Goal: Task Accomplishment & Management: Use online tool/utility

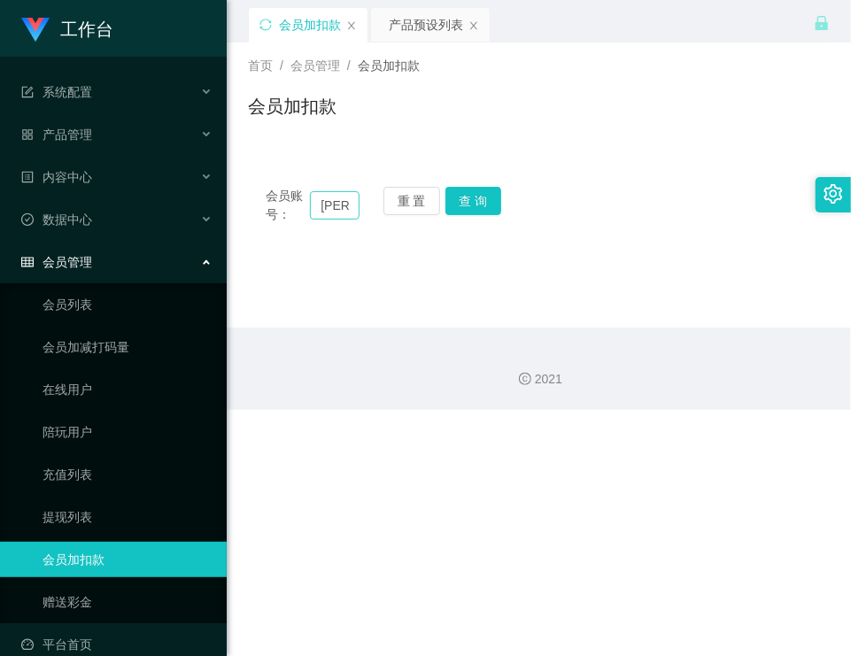
click at [352, 198] on input "[PERSON_NAME]" at bounding box center [335, 205] width 50 height 28
click at [345, 204] on input "Boris" at bounding box center [335, 205] width 50 height 28
paste input "Siow"
click at [324, 206] on input "BorisSiow" at bounding box center [335, 205] width 50 height 28
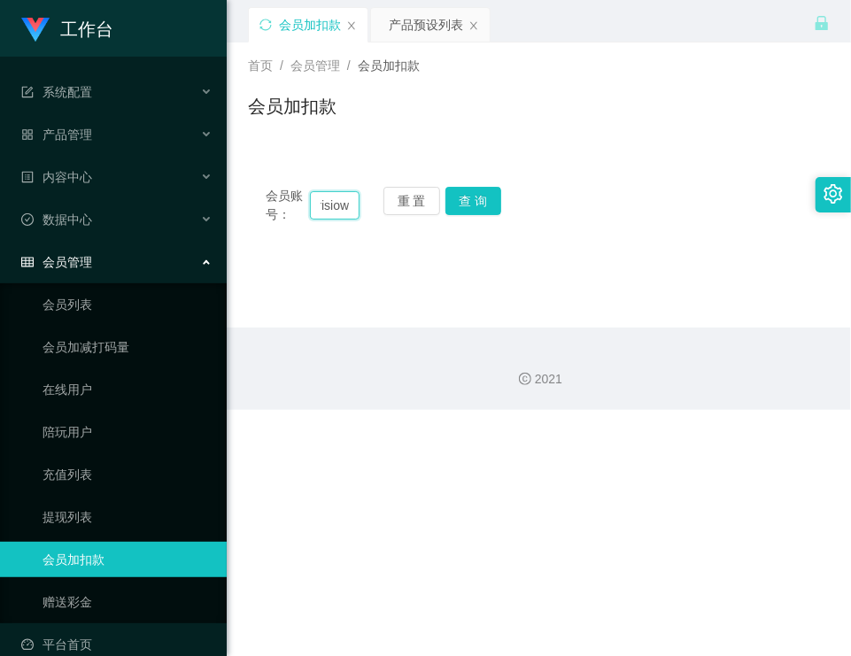
scroll to position [0, 19]
type input "Borissiow"
click at [471, 195] on button "查 询" at bounding box center [473, 201] width 57 height 28
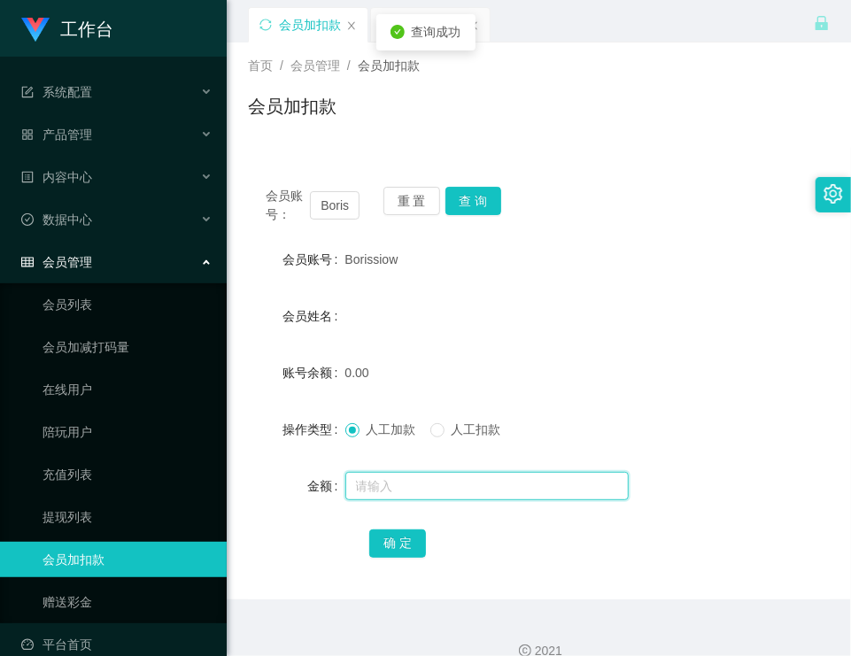
click at [401, 483] on input "text" at bounding box center [486, 486] width 283 height 28
type input "100"
drag, startPoint x: 412, startPoint y: 542, endPoint x: 391, endPoint y: 475, distance: 69.7
click at [412, 542] on button "确 定" at bounding box center [397, 543] width 57 height 28
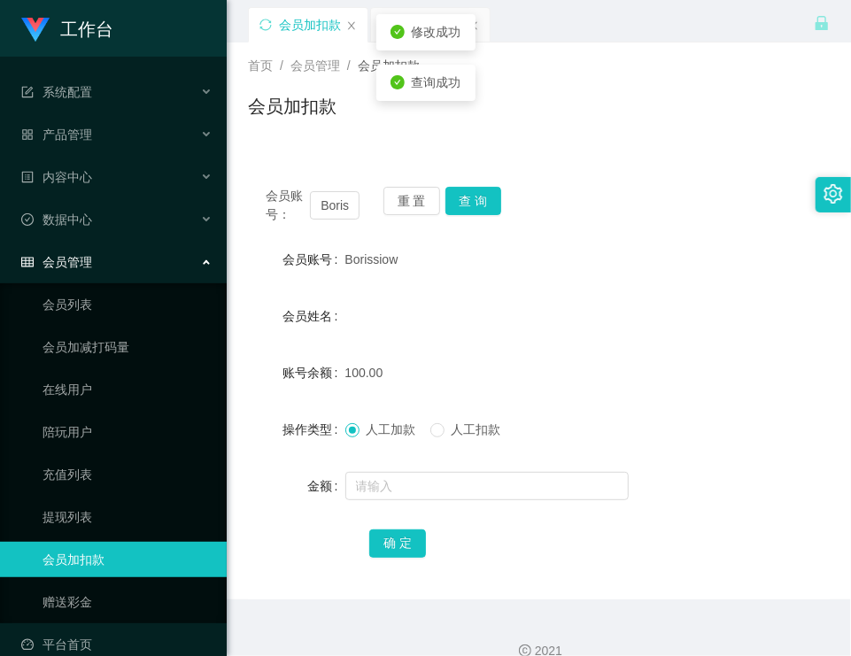
drag, startPoint x: 343, startPoint y: 256, endPoint x: 394, endPoint y: 253, distance: 50.5
click at [394, 253] on div "Borissiow" at bounding box center [514, 259] width 339 height 35
copy span "Borissiow"
click at [651, 363] on div "100.00" at bounding box center [514, 372] width 339 height 35
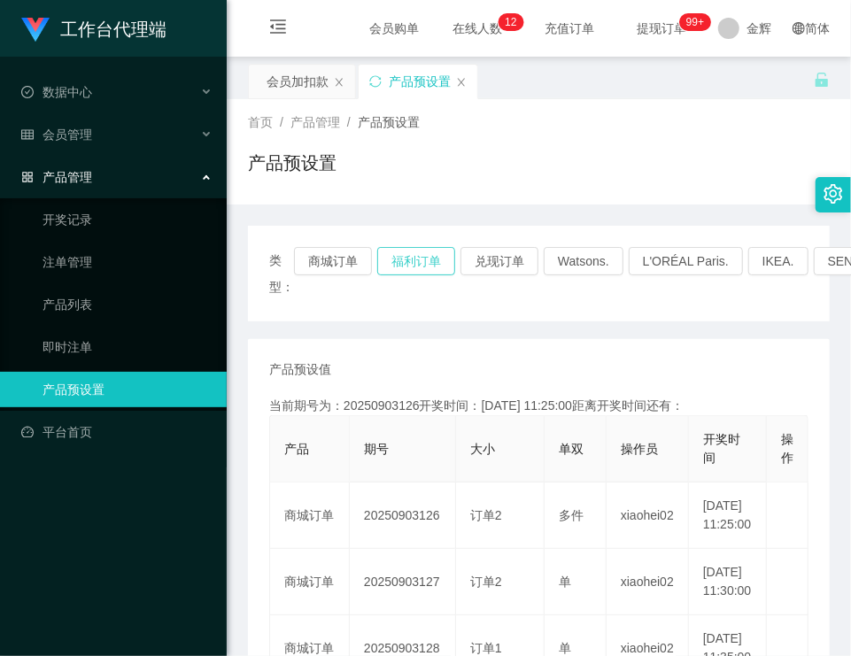
click at [419, 263] on button "福利订单" at bounding box center [416, 261] width 78 height 28
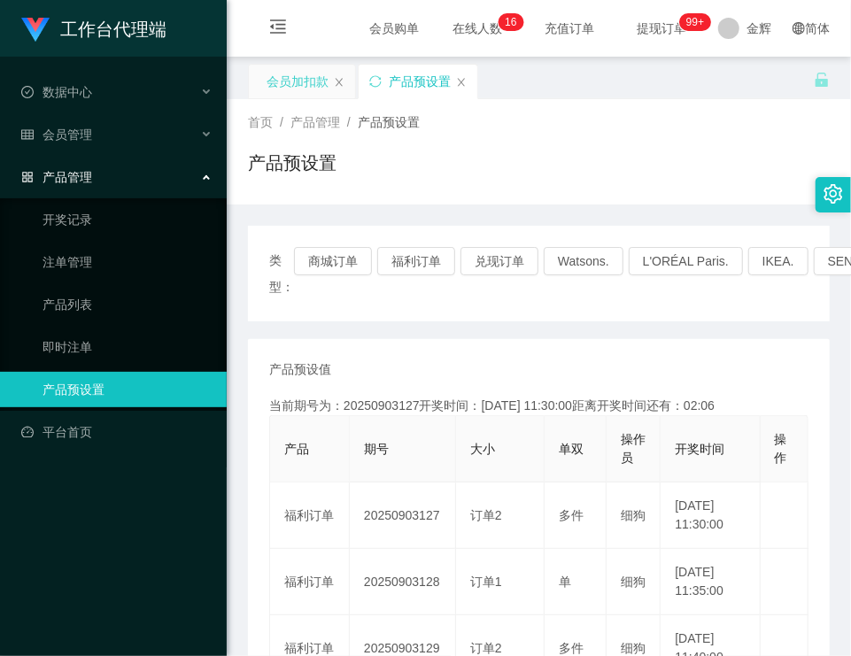
click at [308, 78] on div "会员加扣款" at bounding box center [297, 82] width 62 height 34
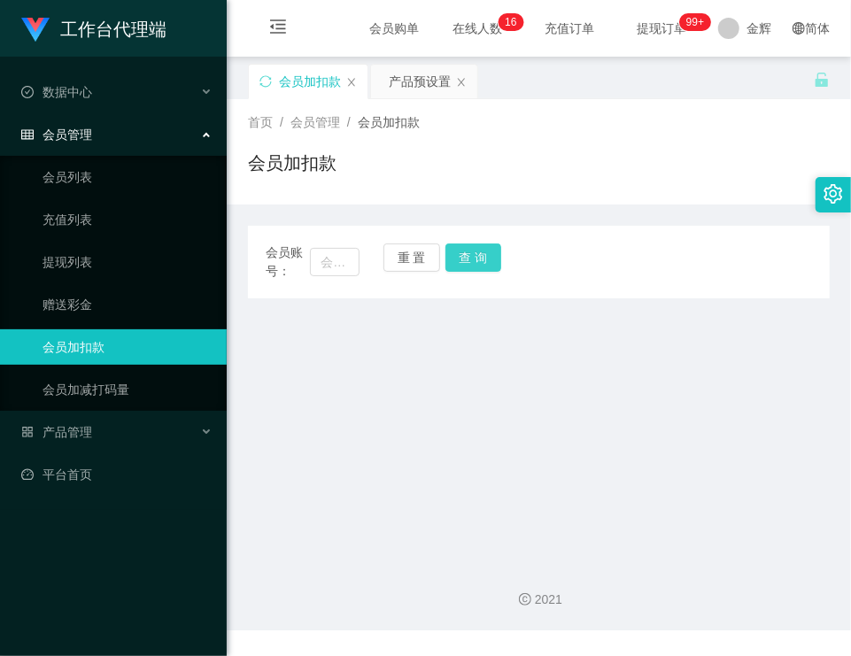
click at [455, 252] on button "查 询" at bounding box center [473, 257] width 57 height 28
click at [341, 252] on input "text" at bounding box center [335, 262] width 50 height 28
paste input "Siow"
type input "Siow"
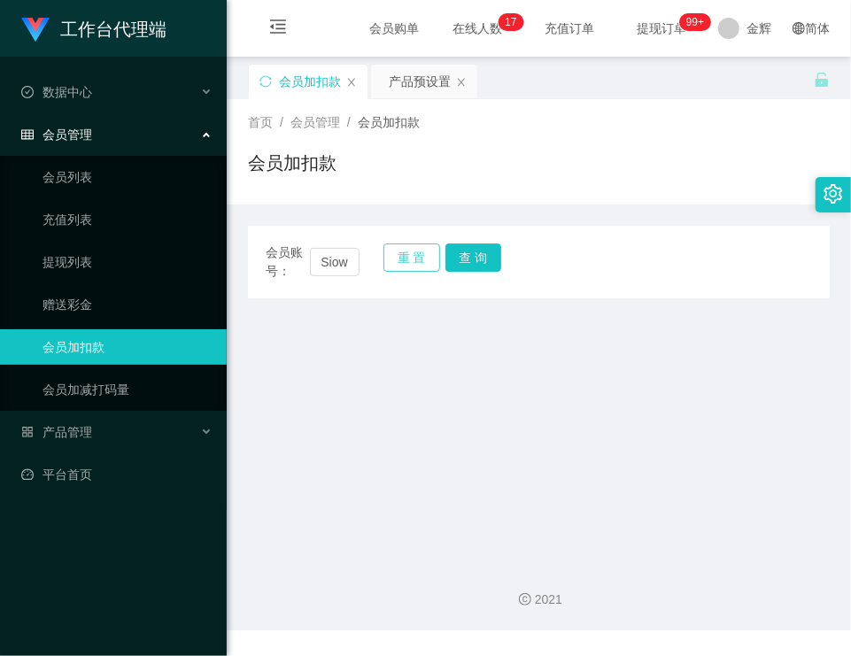
click at [404, 259] on button "重 置" at bounding box center [411, 257] width 57 height 28
click at [336, 259] on input "text" at bounding box center [335, 262] width 50 height 28
paste input "Borissiow"
type input "Borissiow"
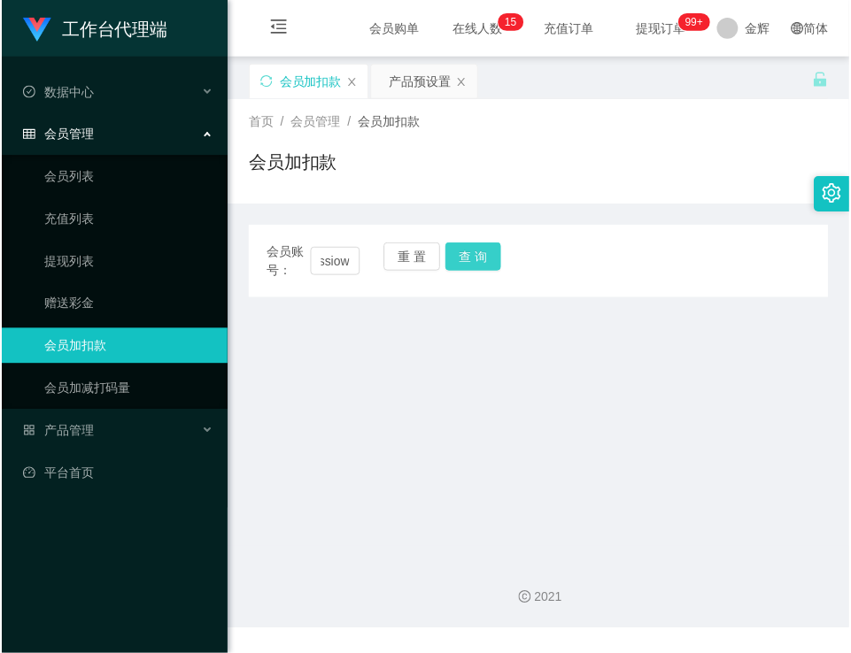
scroll to position [0, 0]
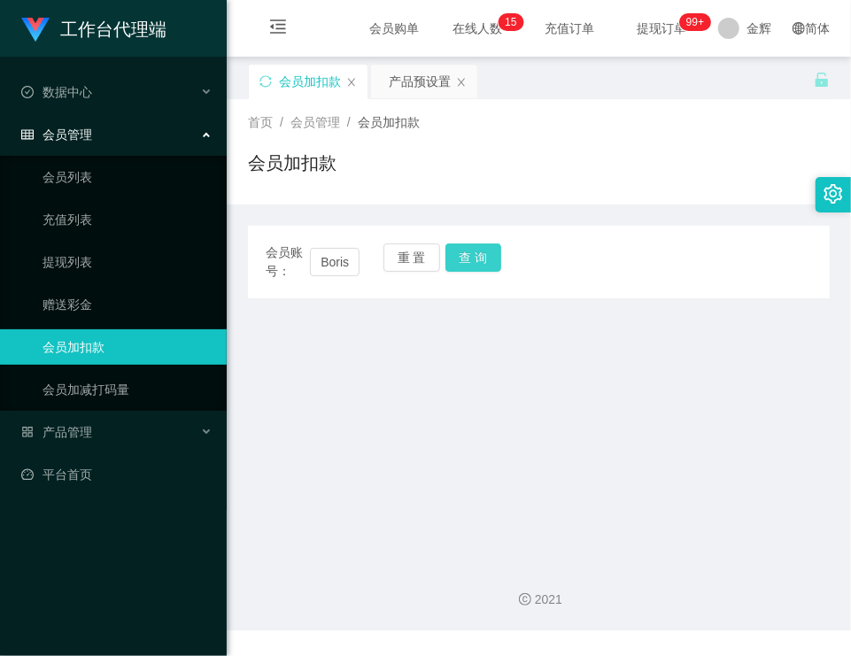
click at [481, 263] on button "查 询" at bounding box center [473, 257] width 57 height 28
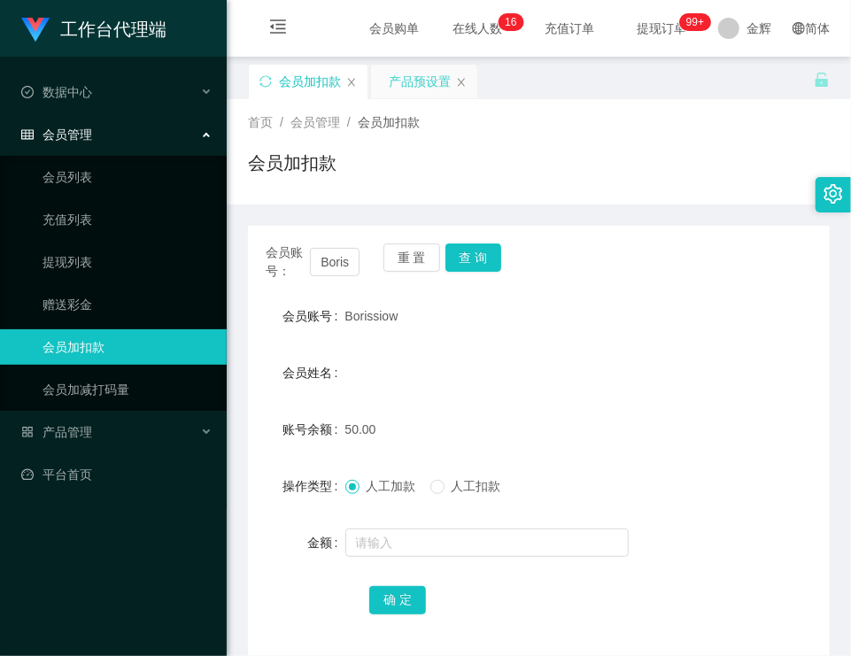
click at [426, 68] on div "产品预设置" at bounding box center [420, 82] width 62 height 34
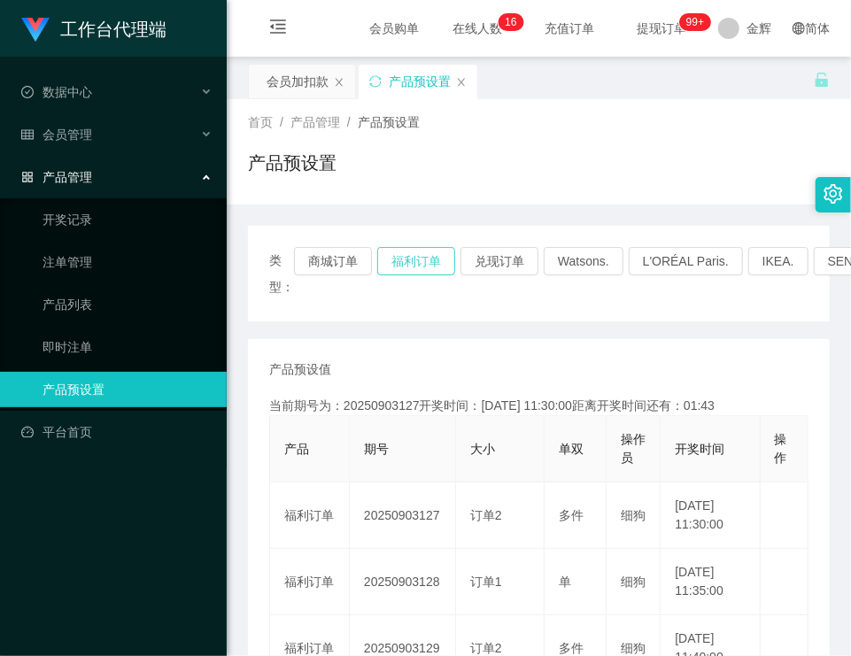
click at [426, 260] on button "福利订单" at bounding box center [416, 261] width 78 height 28
click at [510, 167] on div "产品预设置" at bounding box center [538, 170] width 581 height 41
click at [302, 87] on div "会员加扣款" at bounding box center [297, 82] width 62 height 34
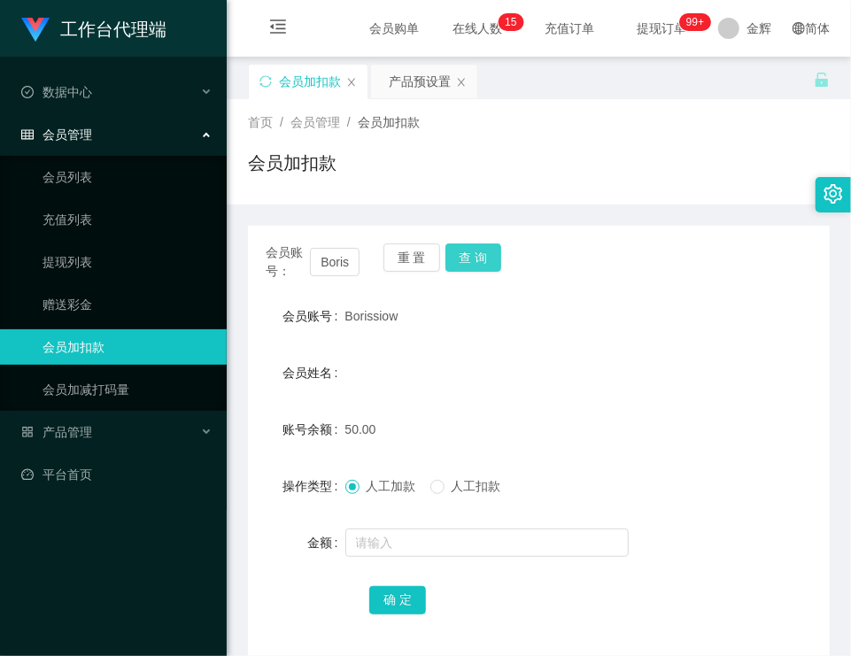
click at [476, 257] on button "查 询" at bounding box center [473, 257] width 57 height 28
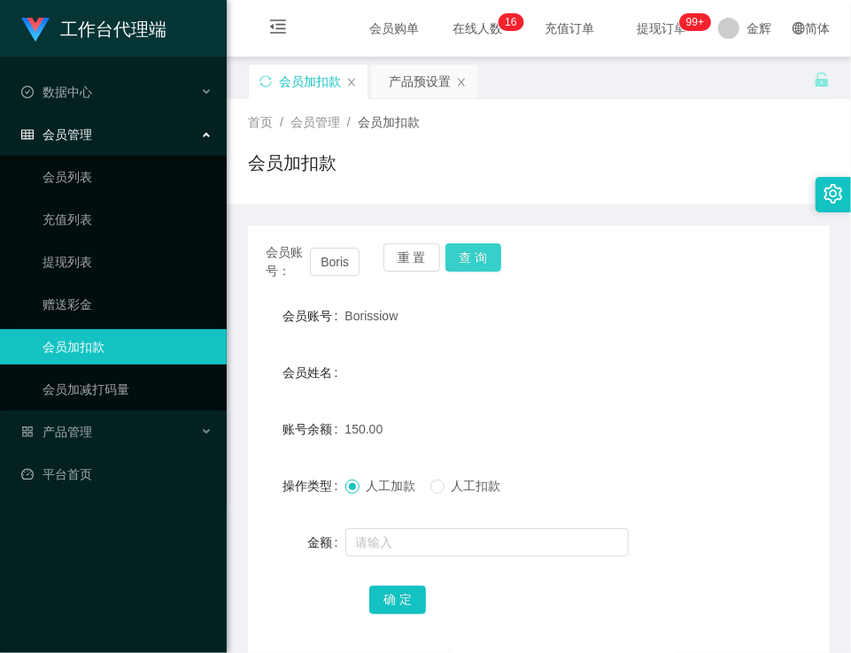
click at [474, 256] on button "查 询" at bounding box center [473, 257] width 57 height 28
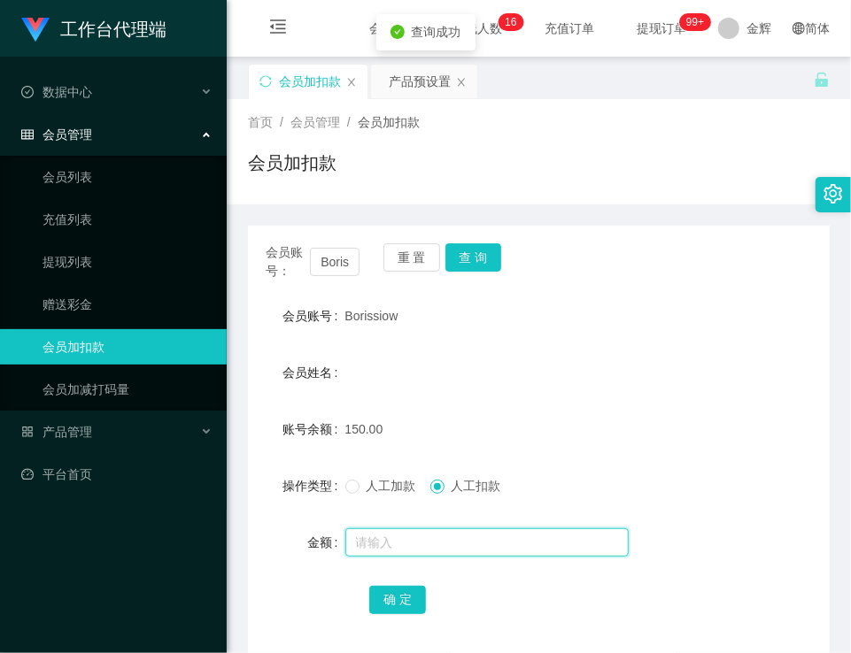
click at [377, 552] on input "text" at bounding box center [486, 542] width 283 height 28
type input "150"
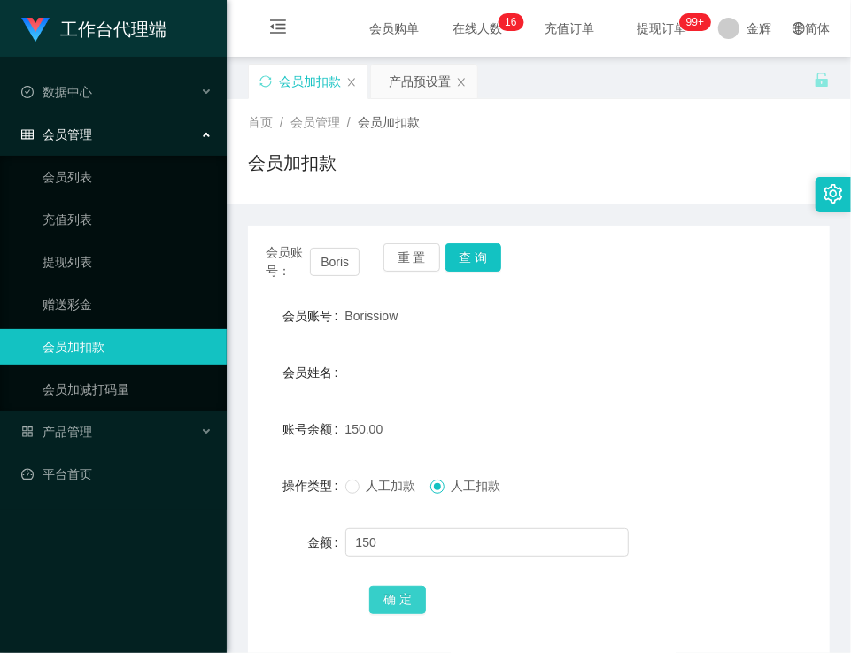
click at [377, 603] on button "确 定" at bounding box center [397, 600] width 57 height 28
click at [624, 157] on div "会员加扣款" at bounding box center [538, 170] width 581 height 41
